Goal: Task Accomplishment & Management: Use online tool/utility

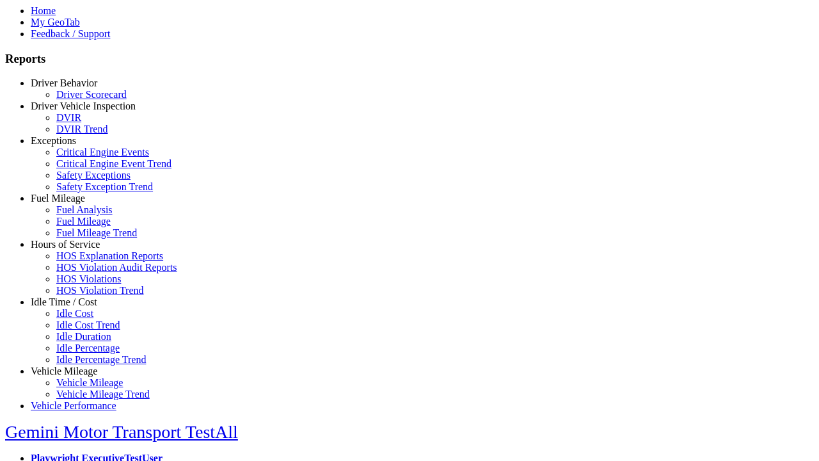
click at [74, 365] on link "Vehicle Mileage" at bounding box center [64, 370] width 67 height 11
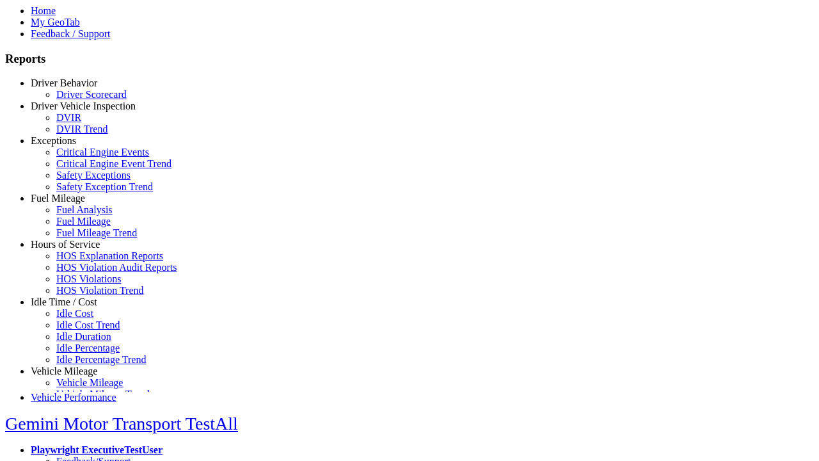
click at [83, 379] on link "Vehicle Mileage" at bounding box center [89, 382] width 67 height 11
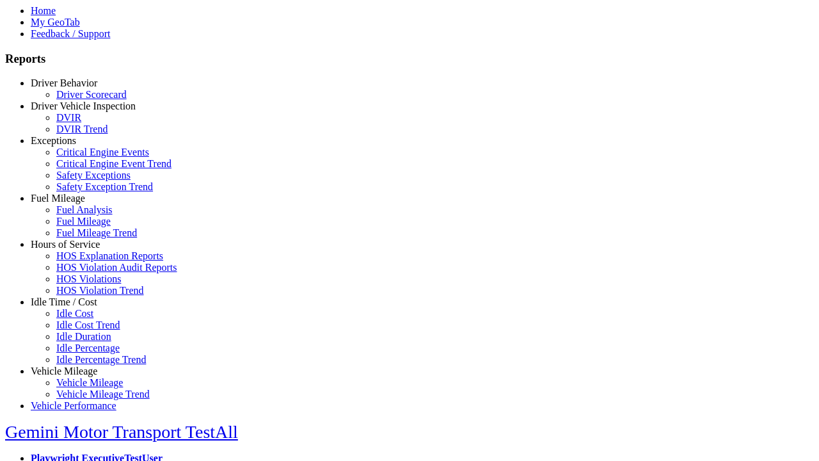
select select
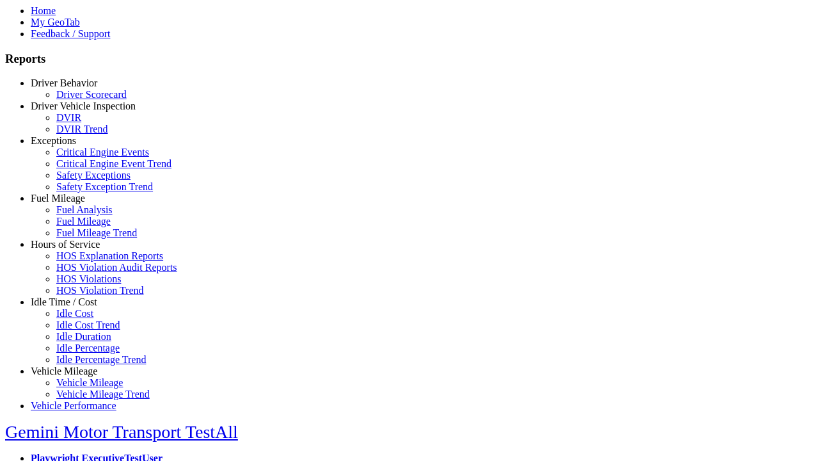
select select
